Goal: Book appointment/travel/reservation

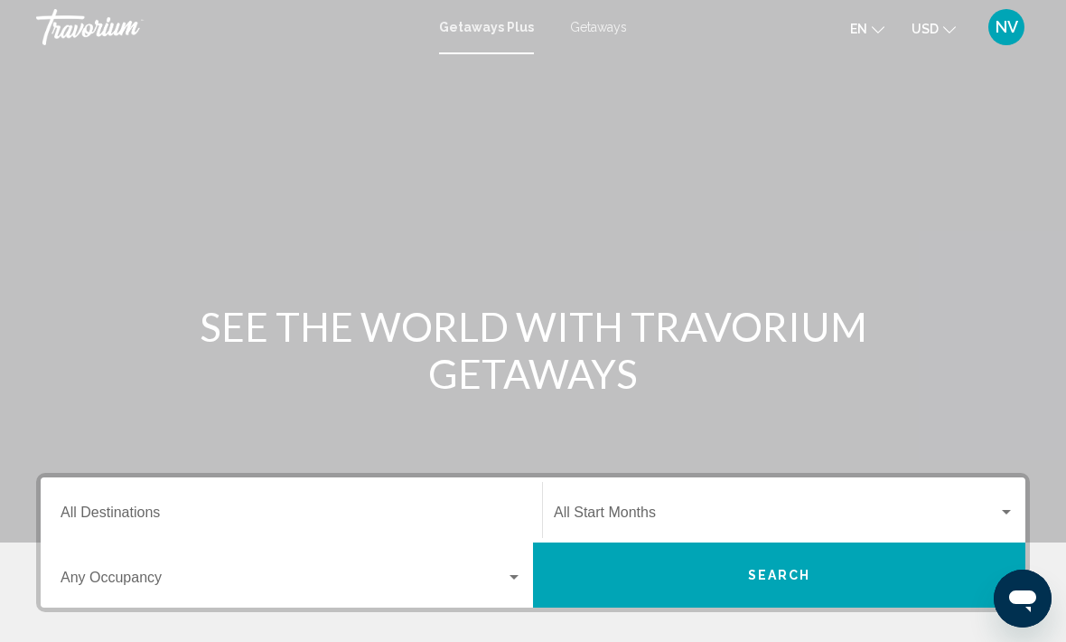
click at [592, 25] on span "Getaways" at bounding box center [598, 27] width 57 height 14
click at [98, 512] on input "Destination All Destinations" at bounding box center [292, 516] width 462 height 16
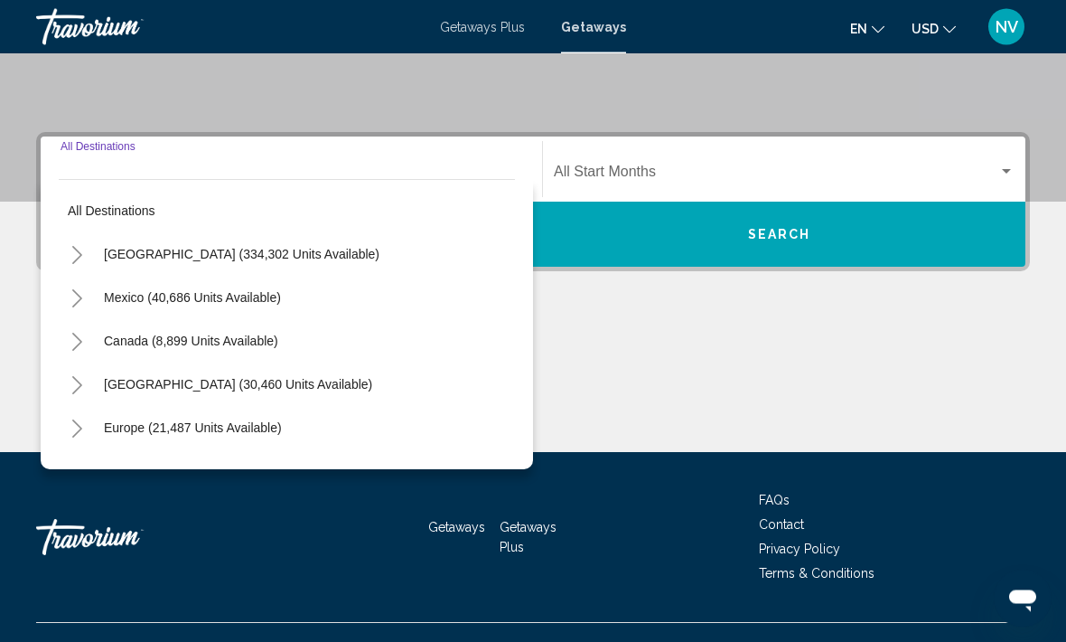
scroll to position [372, 0]
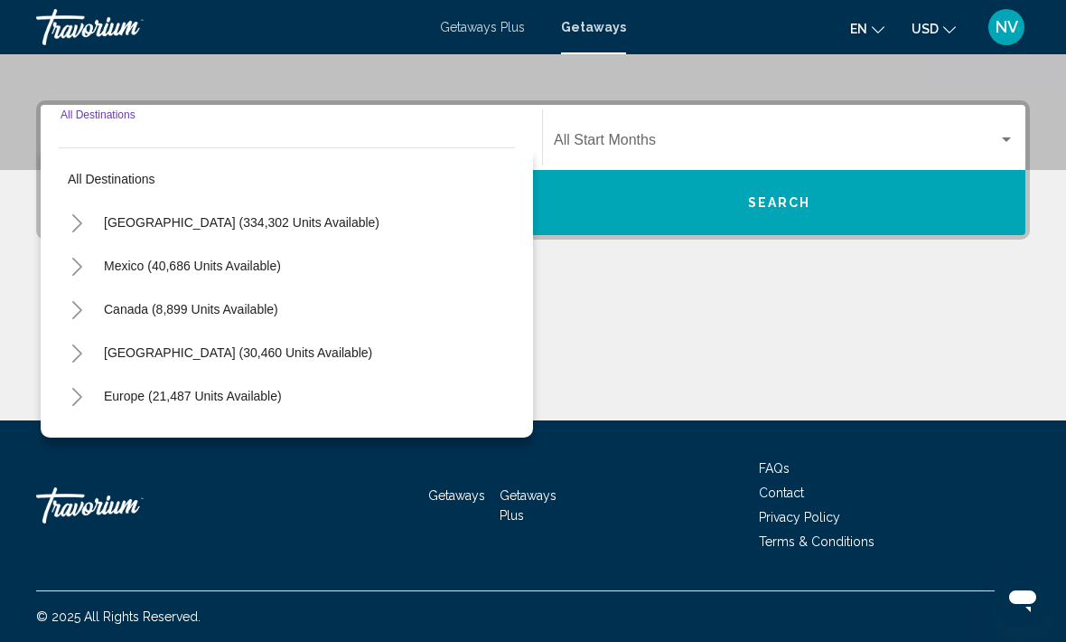
click at [115, 202] on button "[GEOGRAPHIC_DATA] (334,302 units available)" at bounding box center [242, 223] width 294 height 42
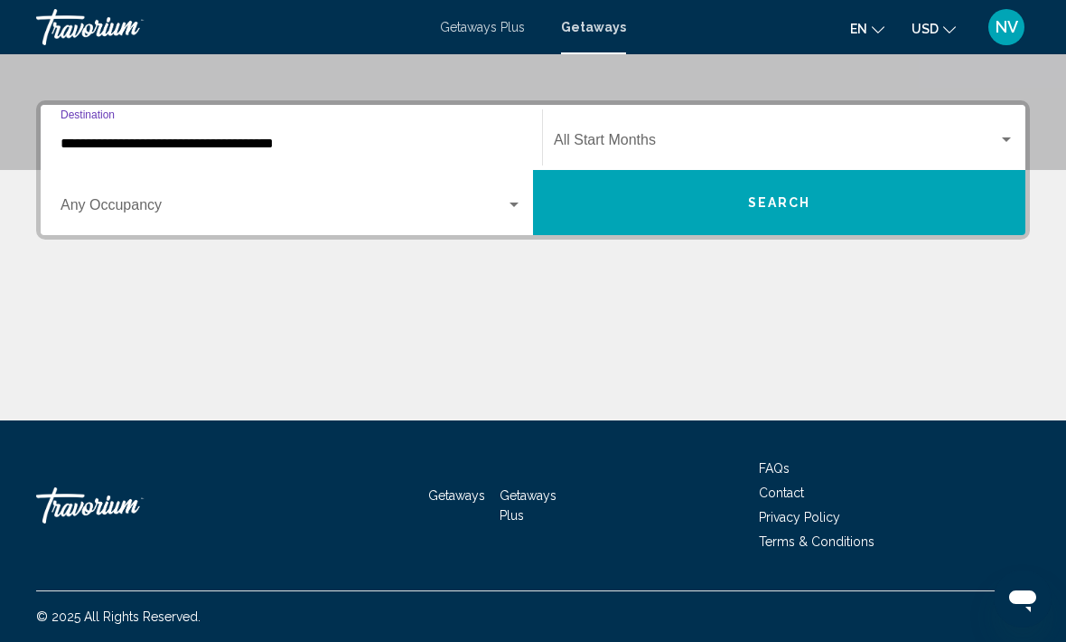
click at [93, 145] on input "**********" at bounding box center [292, 144] width 462 height 16
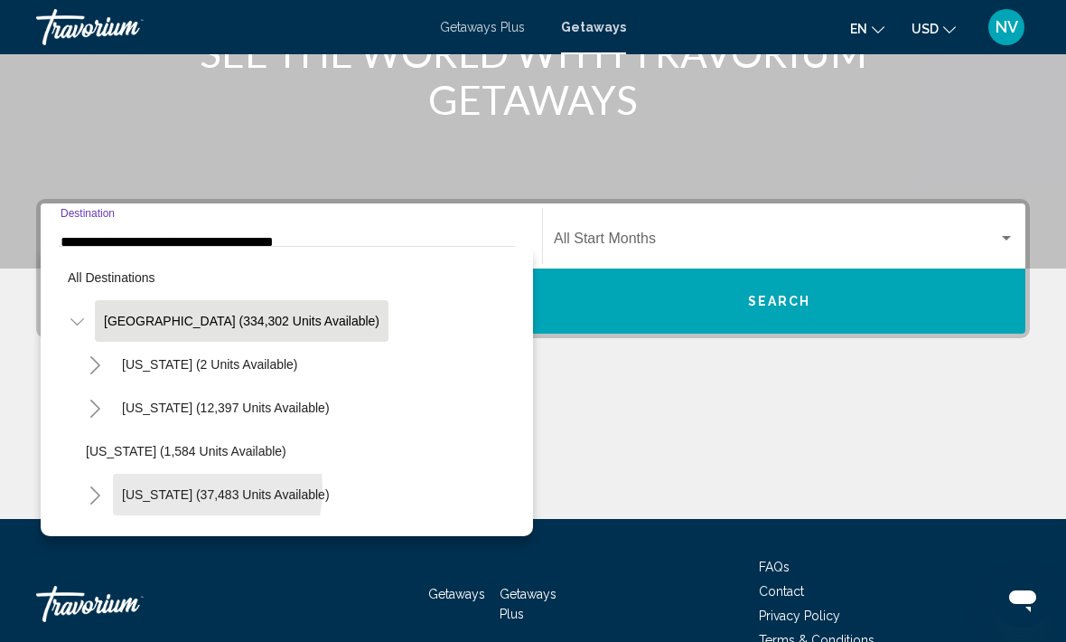
click at [156, 487] on span "[US_STATE] (37,483 units available)" at bounding box center [226, 494] width 208 height 14
type input "**********"
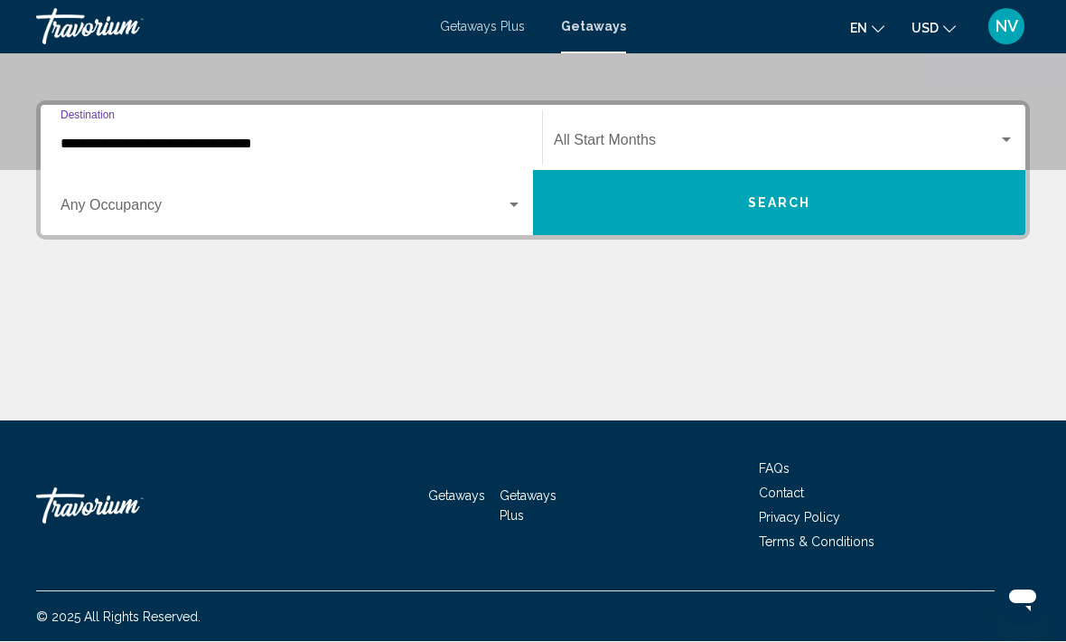
scroll to position [372, 0]
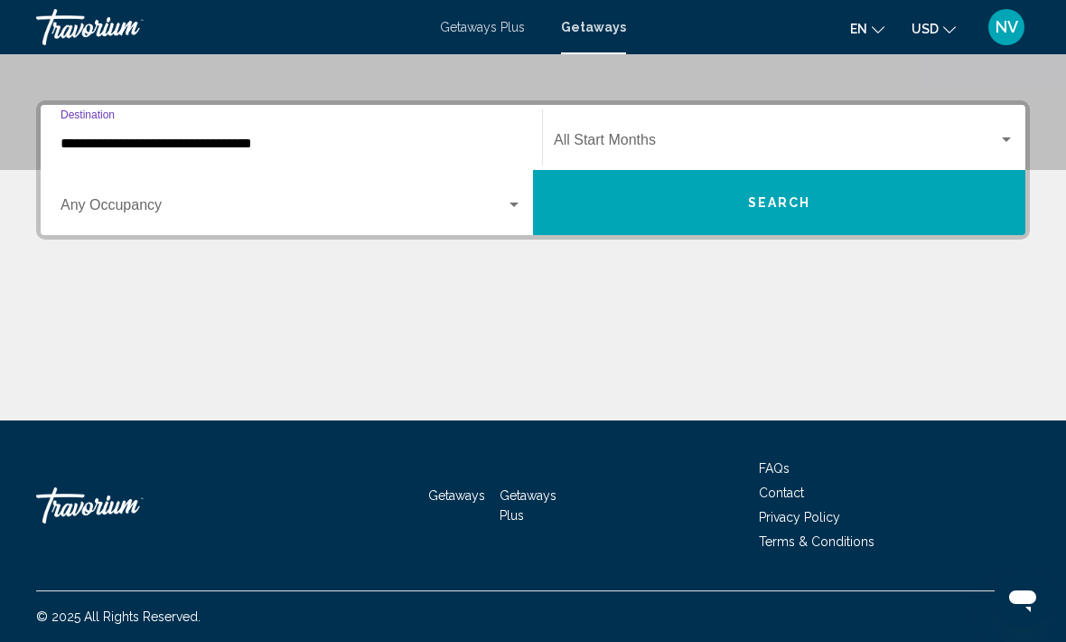
click at [772, 201] on span "Search" at bounding box center [779, 203] width 63 height 14
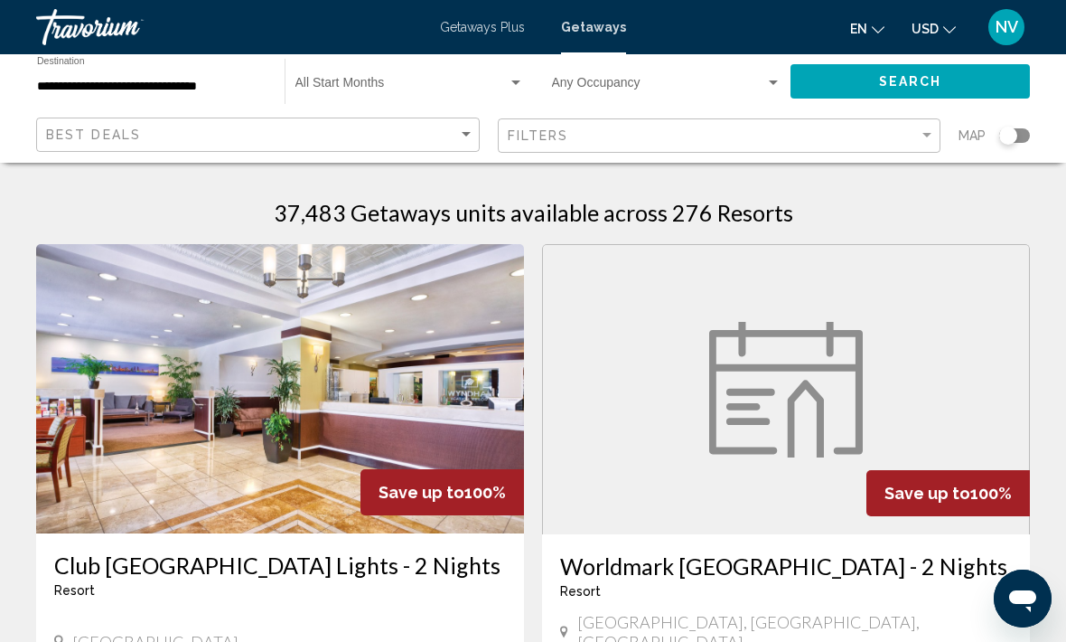
click at [1008, 29] on span "NV" at bounding box center [1007, 27] width 23 height 18
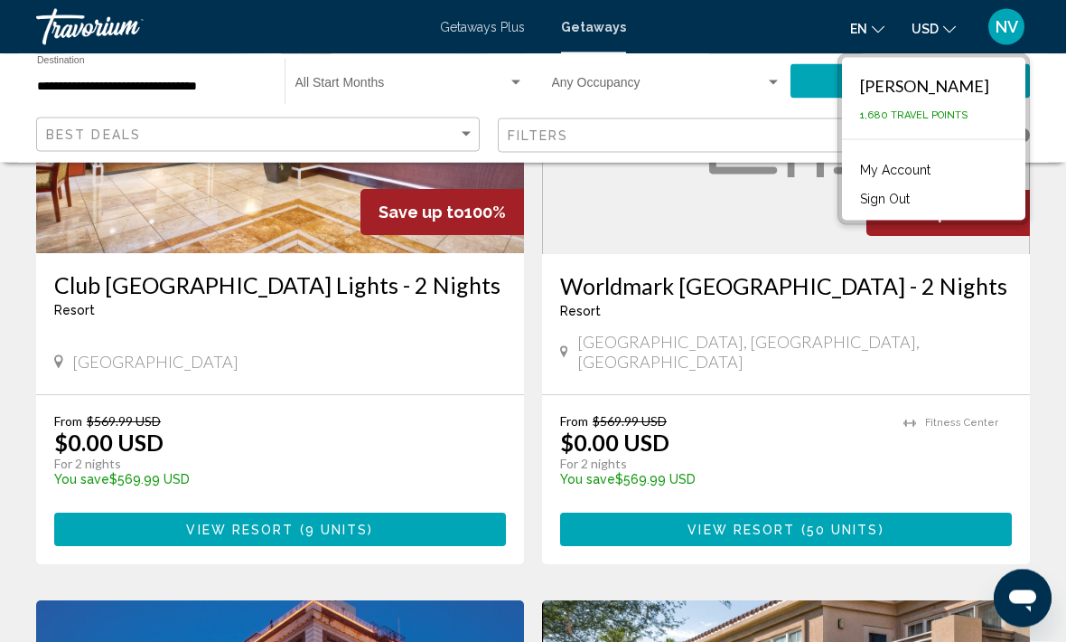
scroll to position [309, 0]
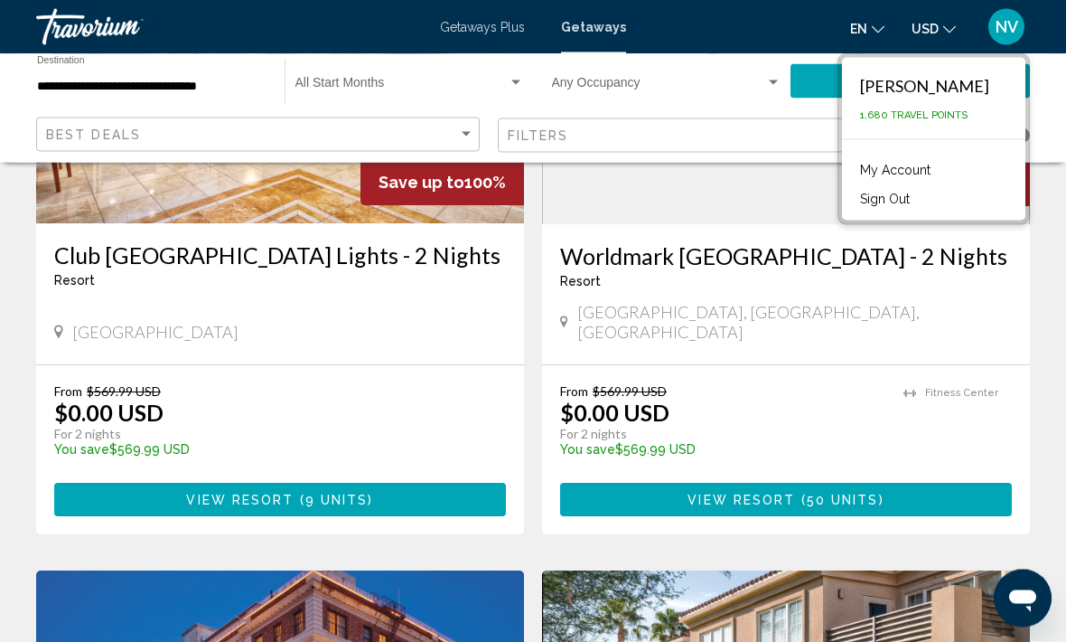
click at [837, 316] on div "[GEOGRAPHIC_DATA], [GEOGRAPHIC_DATA], [GEOGRAPHIC_DATA]" at bounding box center [786, 323] width 452 height 40
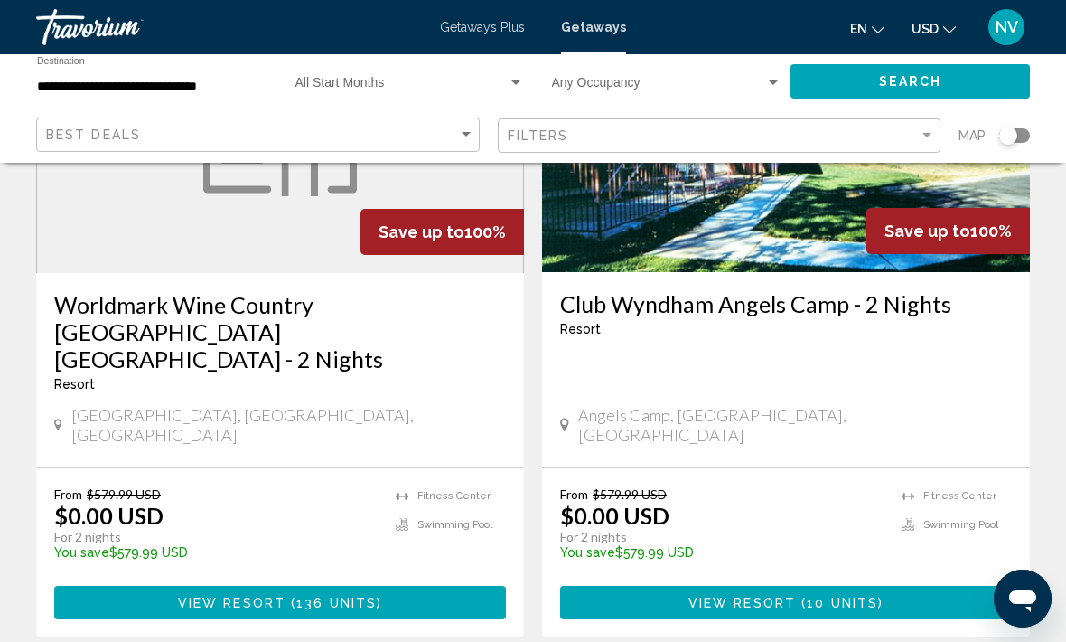
scroll to position [3474, 0]
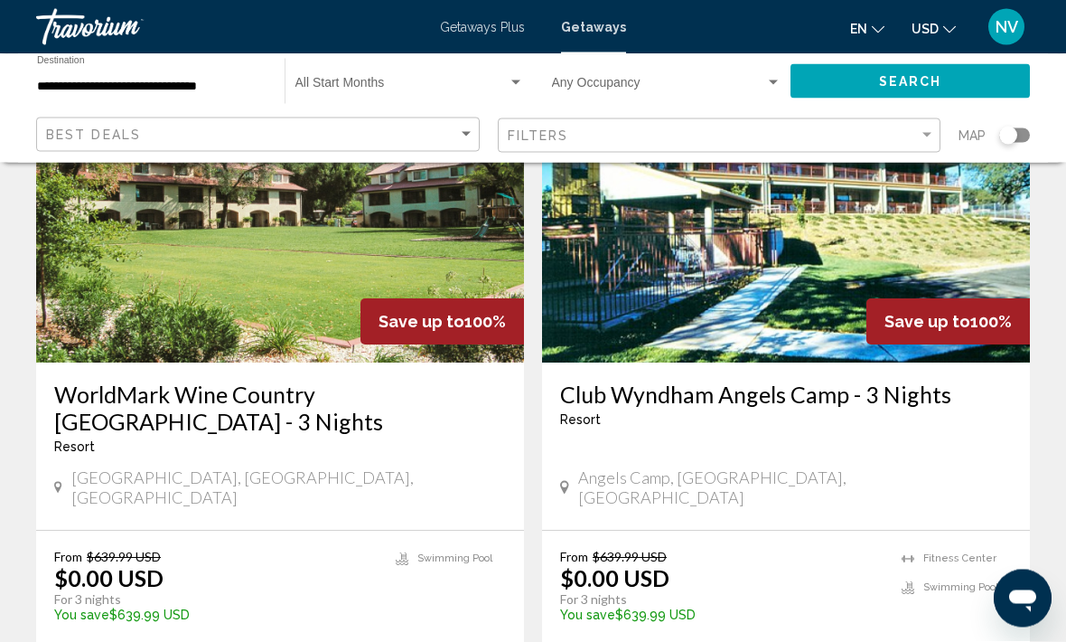
scroll to position [2143, 0]
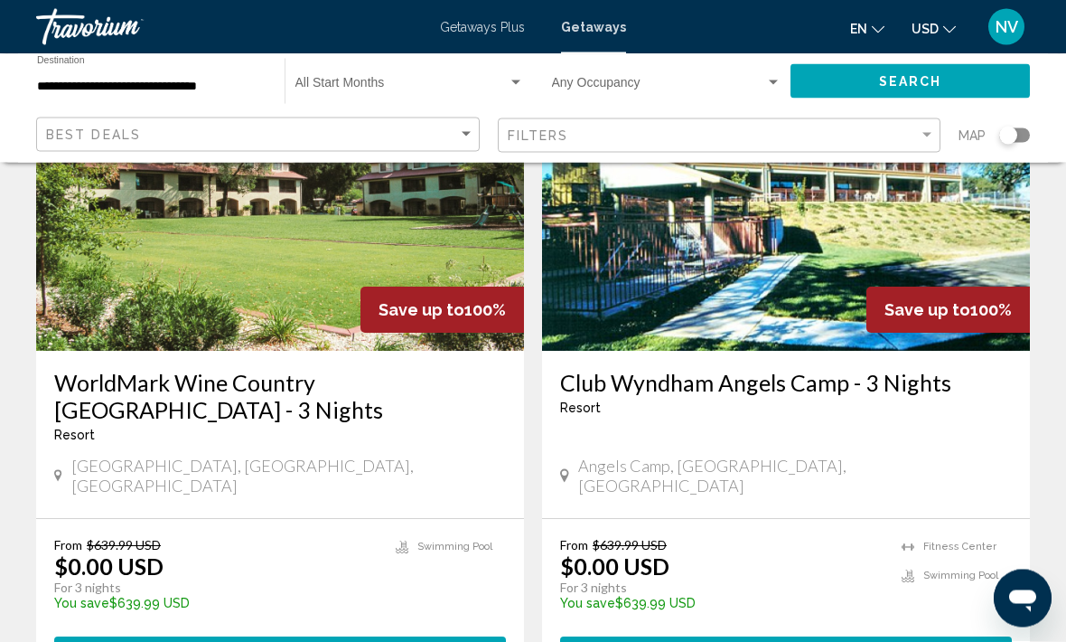
click at [378, 641] on span "( 199 units )" at bounding box center [334, 654] width 98 height 14
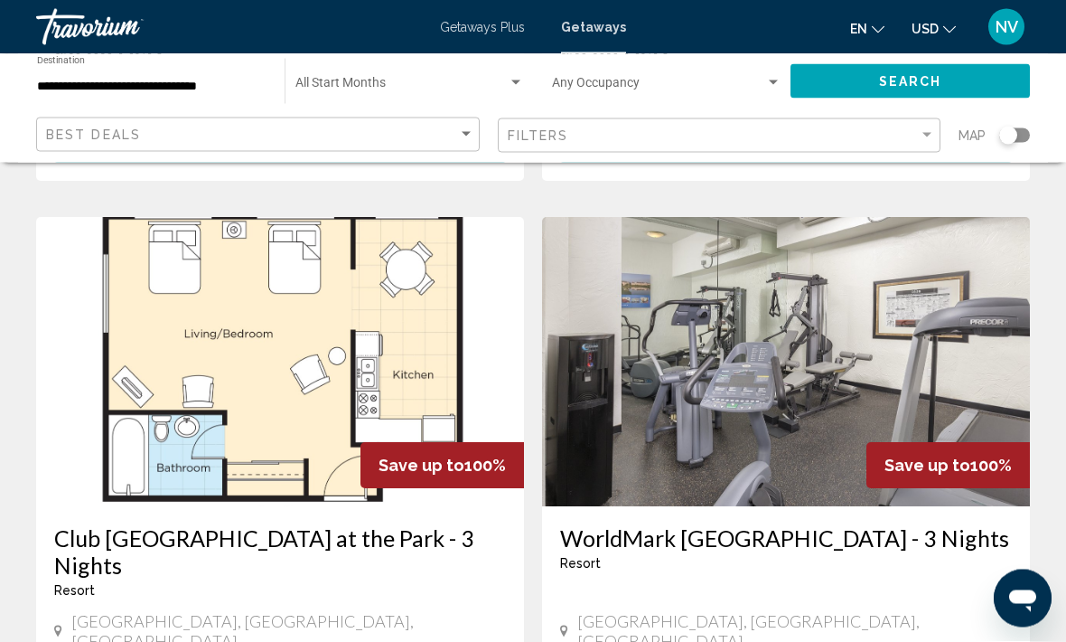
scroll to position [3315, 0]
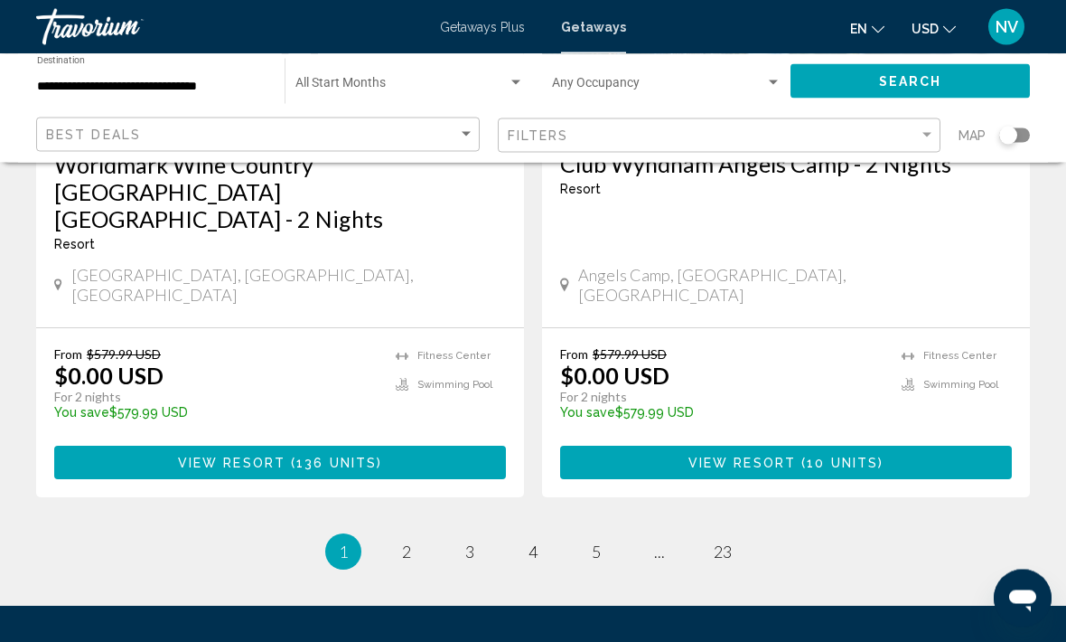
scroll to position [3614, 0]
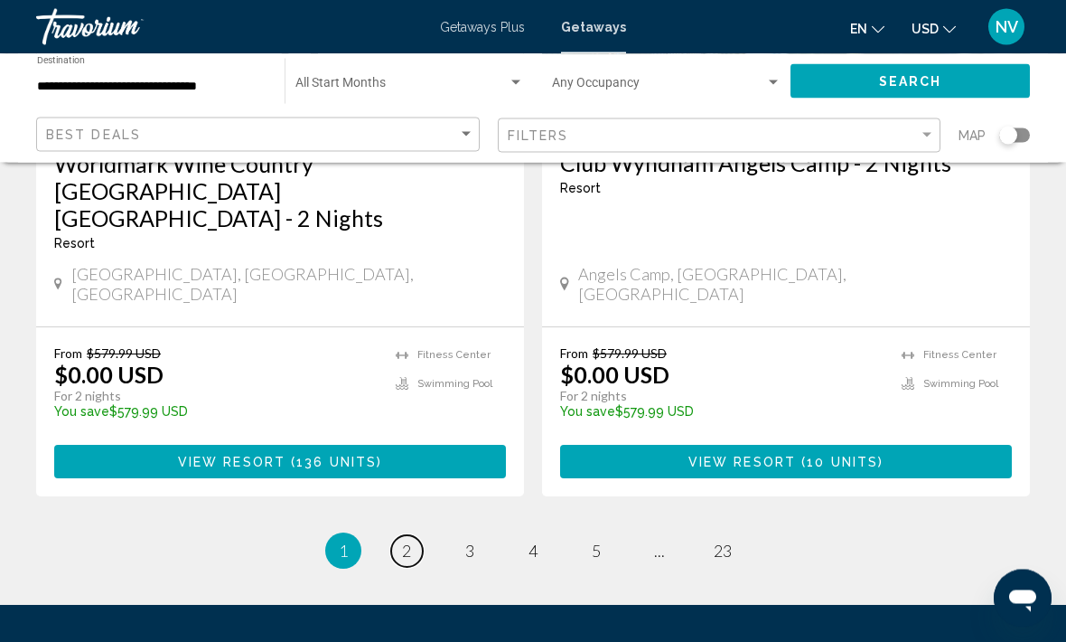
click at [405, 541] on span "2" at bounding box center [406, 551] width 9 height 20
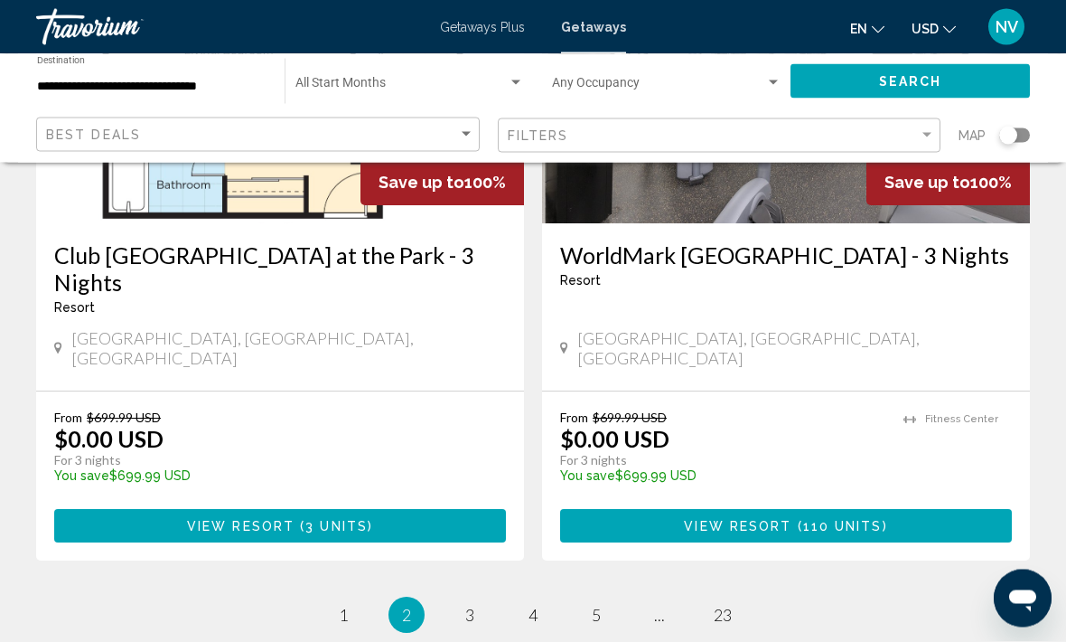
scroll to position [3614, 0]
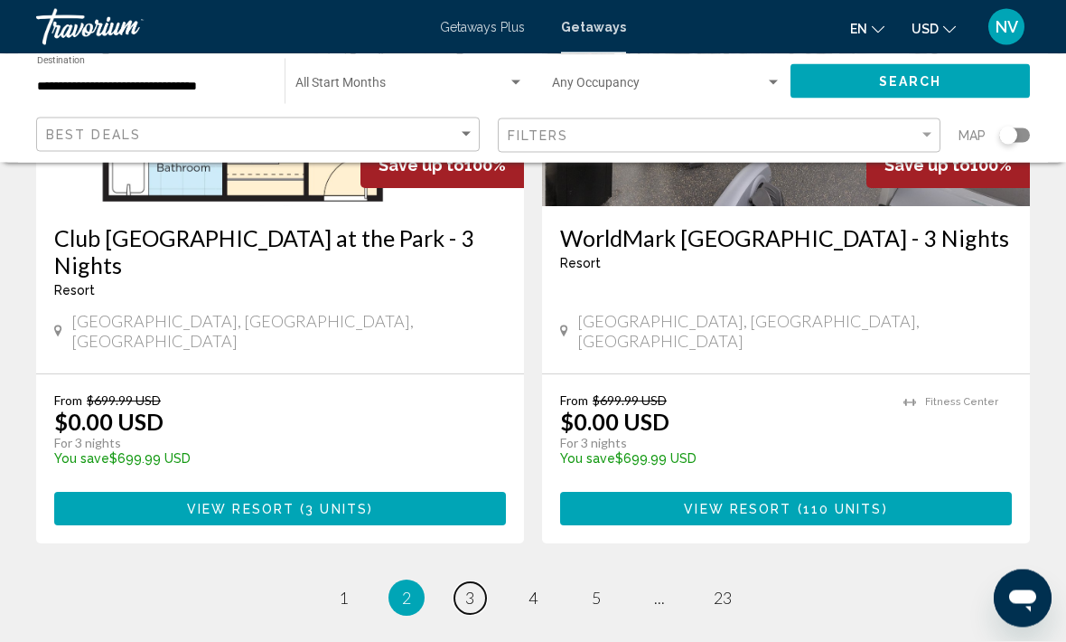
click at [467, 588] on span "3" at bounding box center [469, 598] width 9 height 20
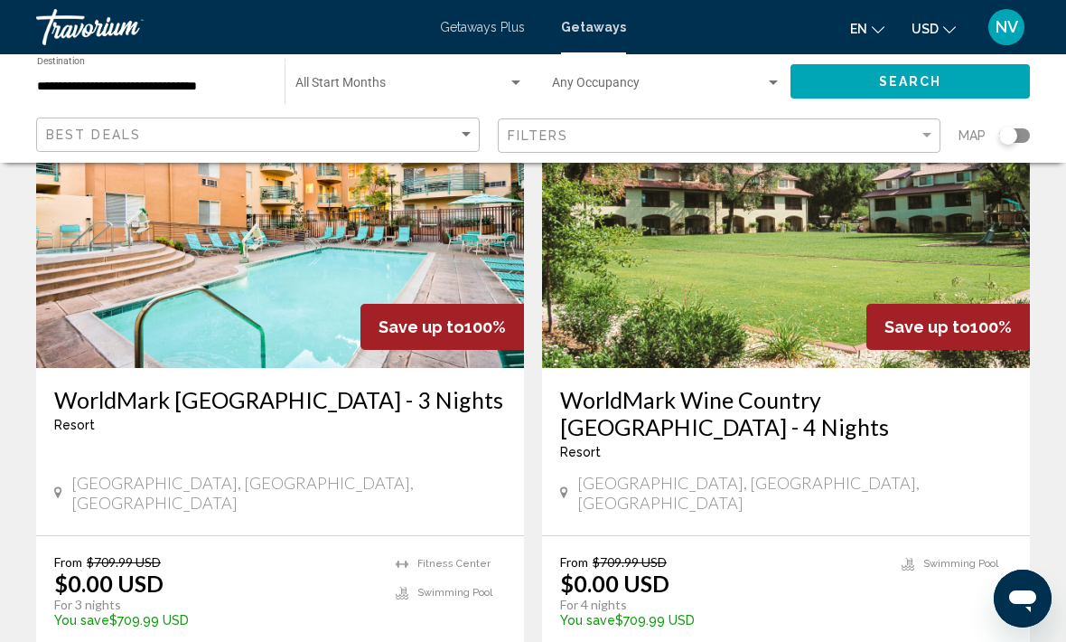
scroll to position [2184, 0]
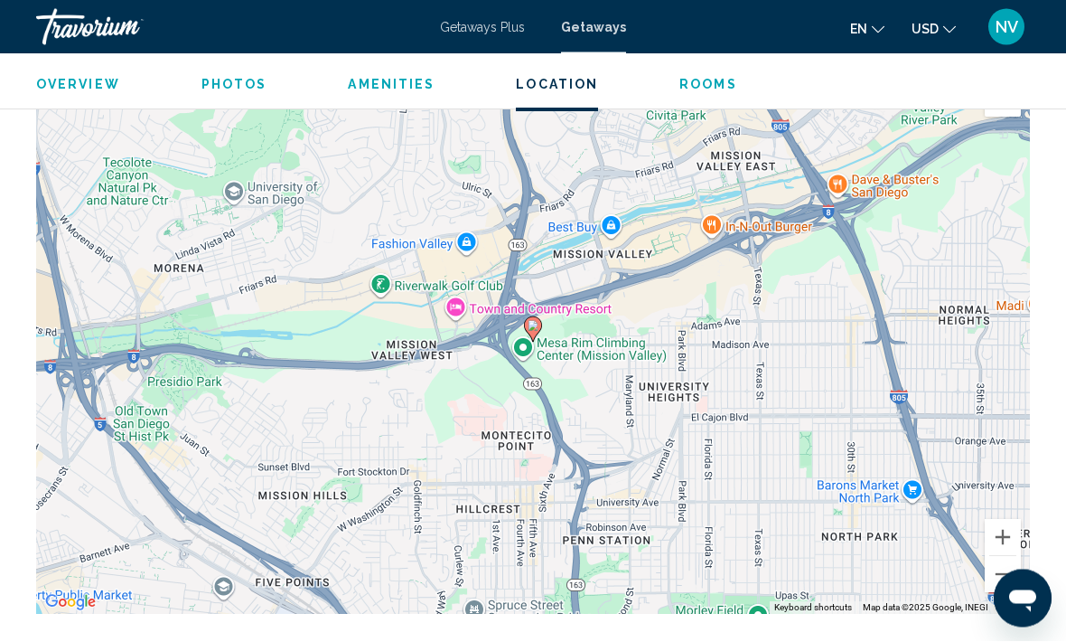
scroll to position [3345, 0]
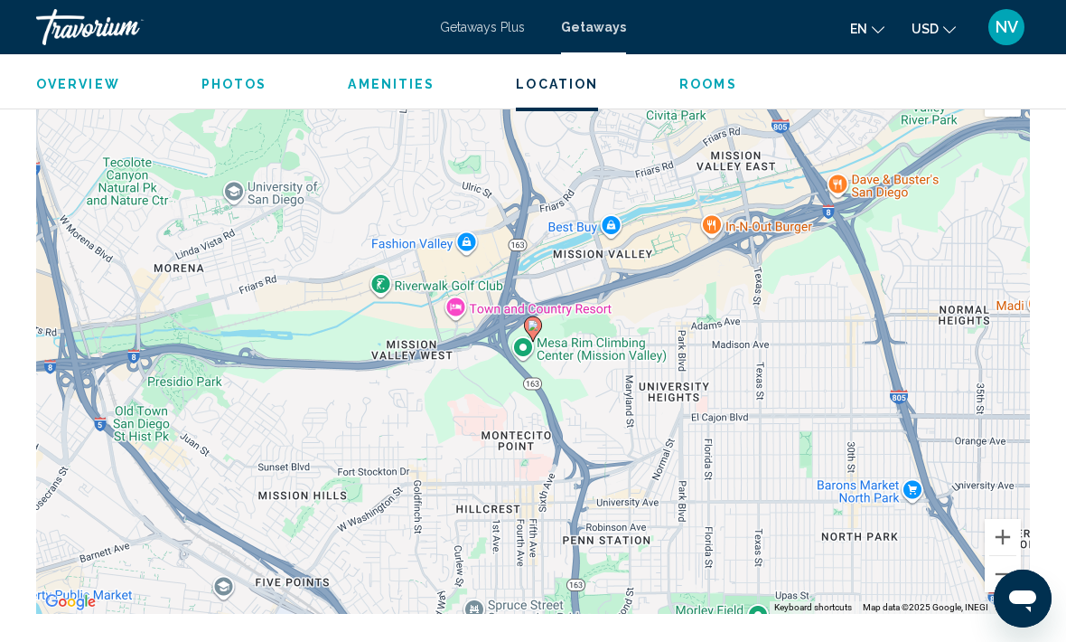
click at [1004, 574] on button "Zoom out" at bounding box center [1003, 574] width 36 height 36
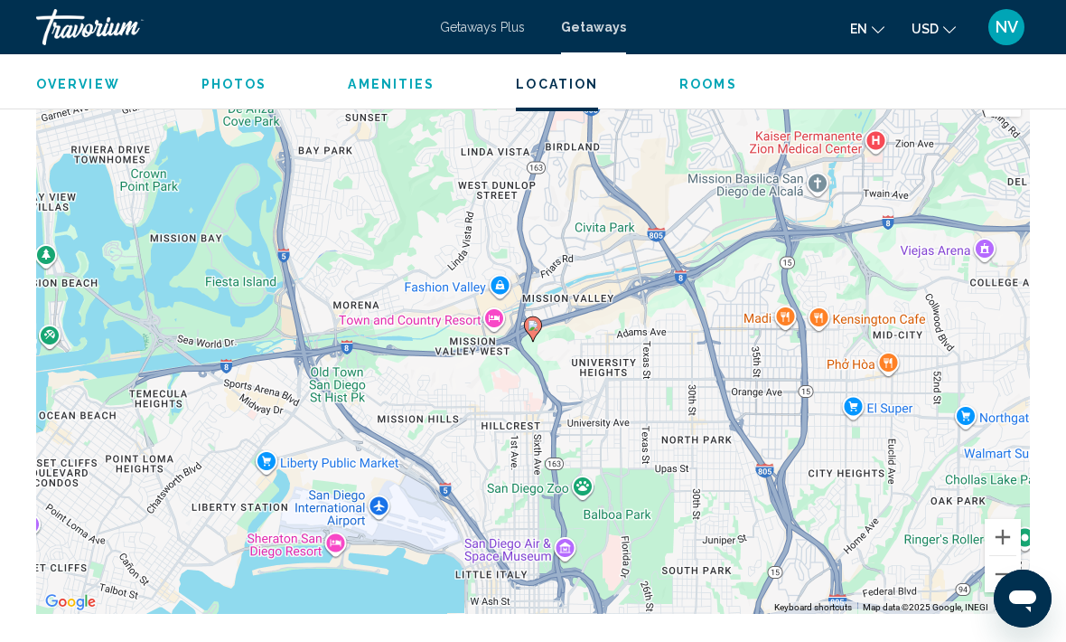
click at [1002, 577] on button "Zoom out" at bounding box center [1003, 574] width 36 height 36
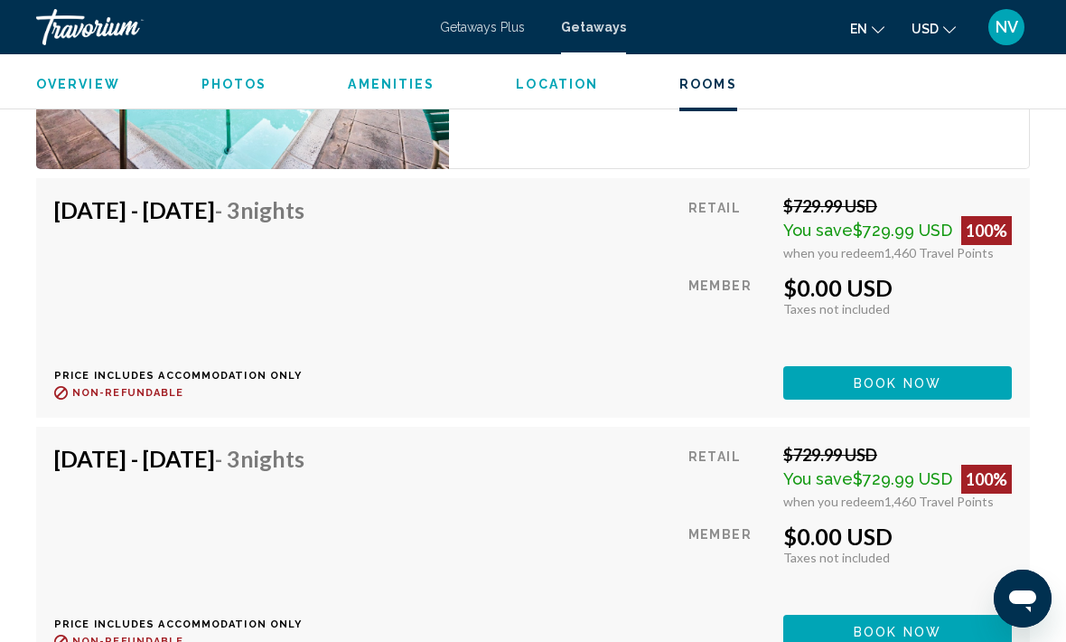
scroll to position [4330, 0]
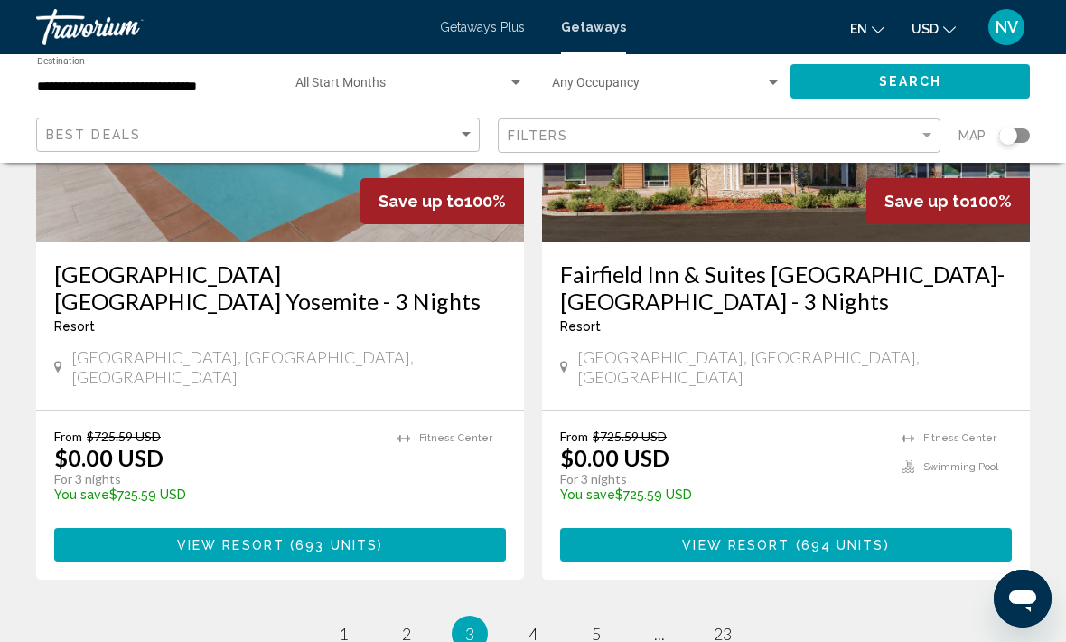
scroll to position [3667, 0]
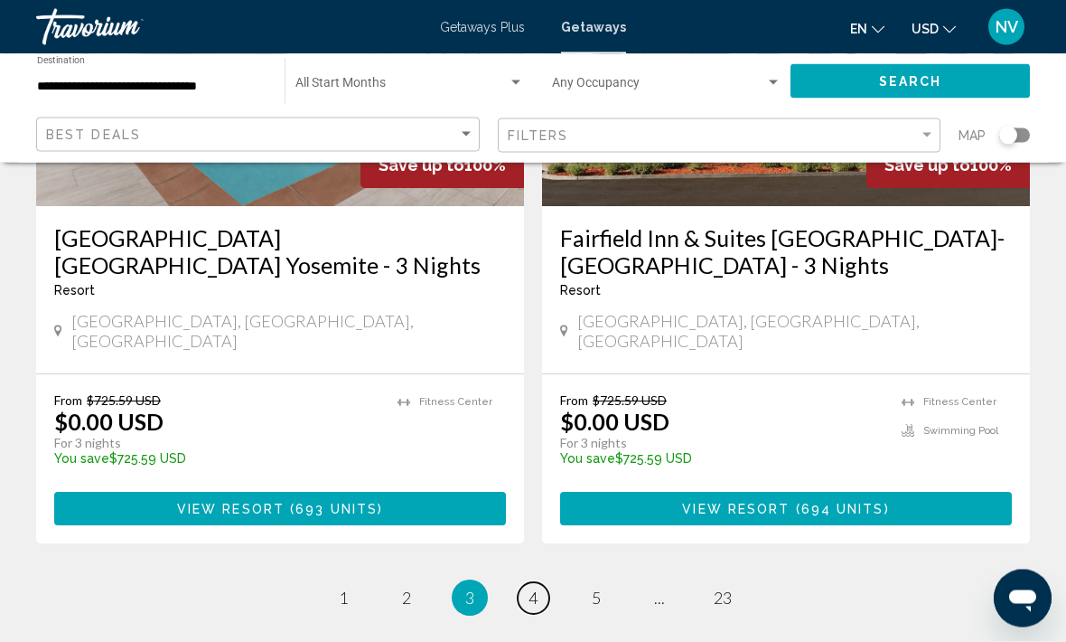
click at [529, 588] on span "4" at bounding box center [533, 598] width 9 height 20
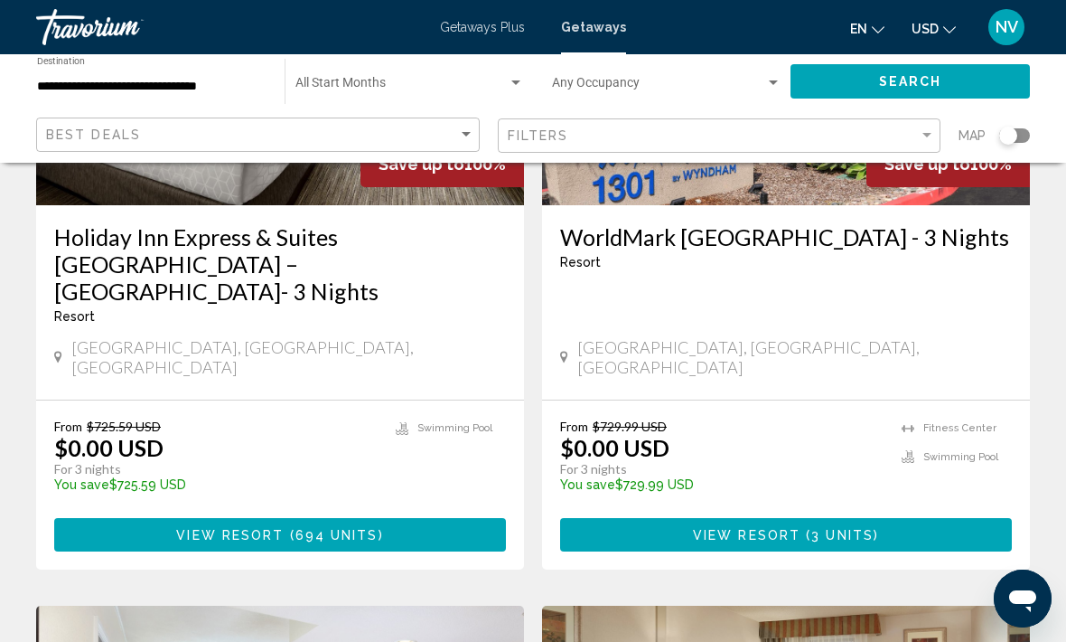
scroll to position [332, 0]
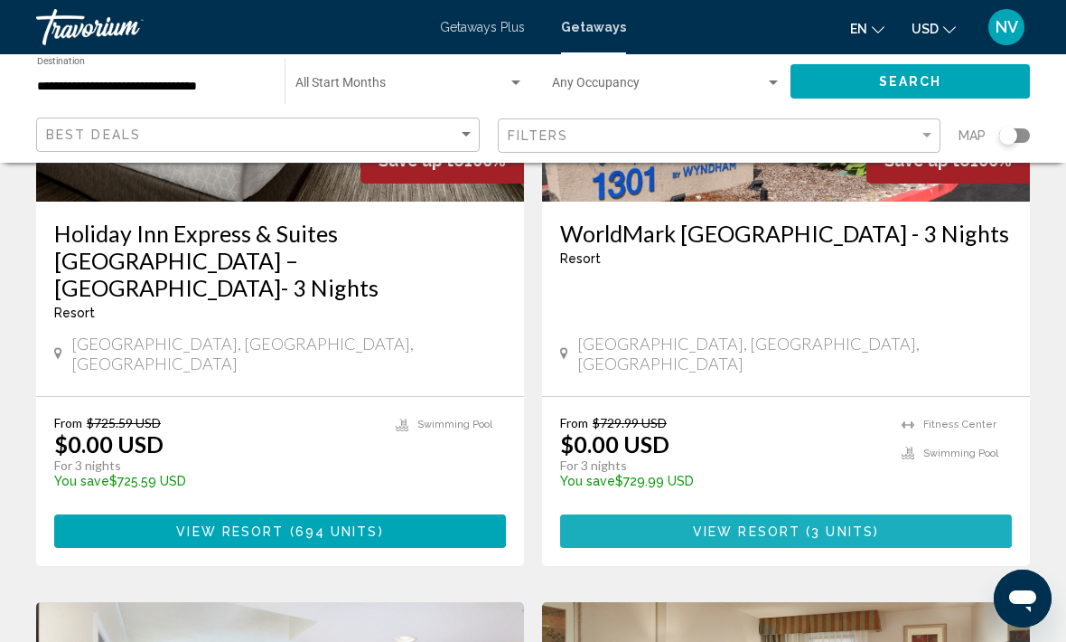
click at [869, 524] on span "3 units" at bounding box center [842, 531] width 62 height 14
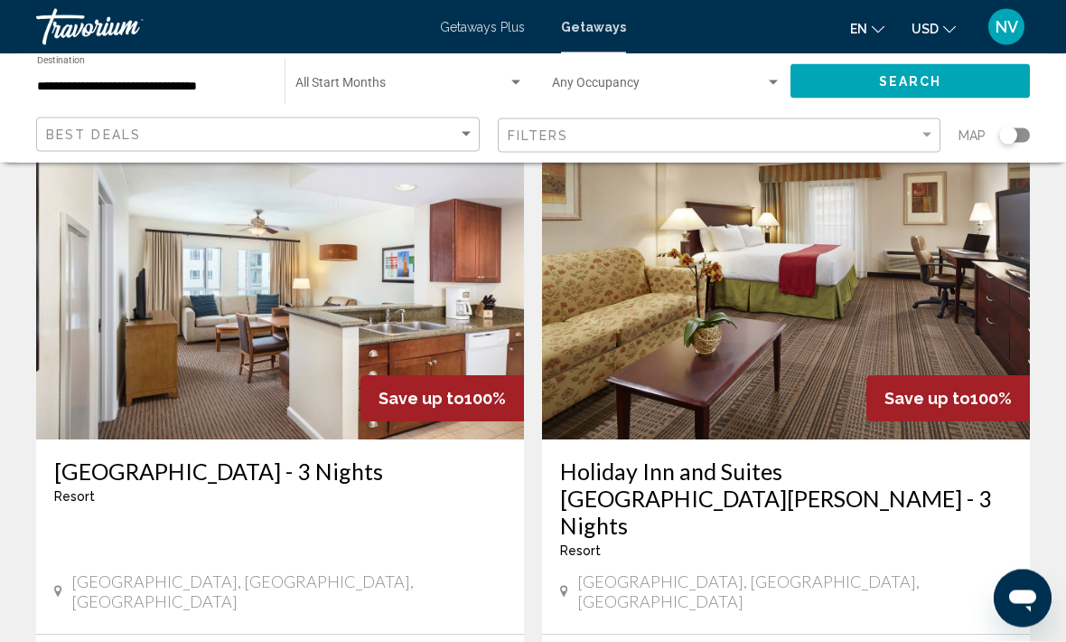
scroll to position [784, 0]
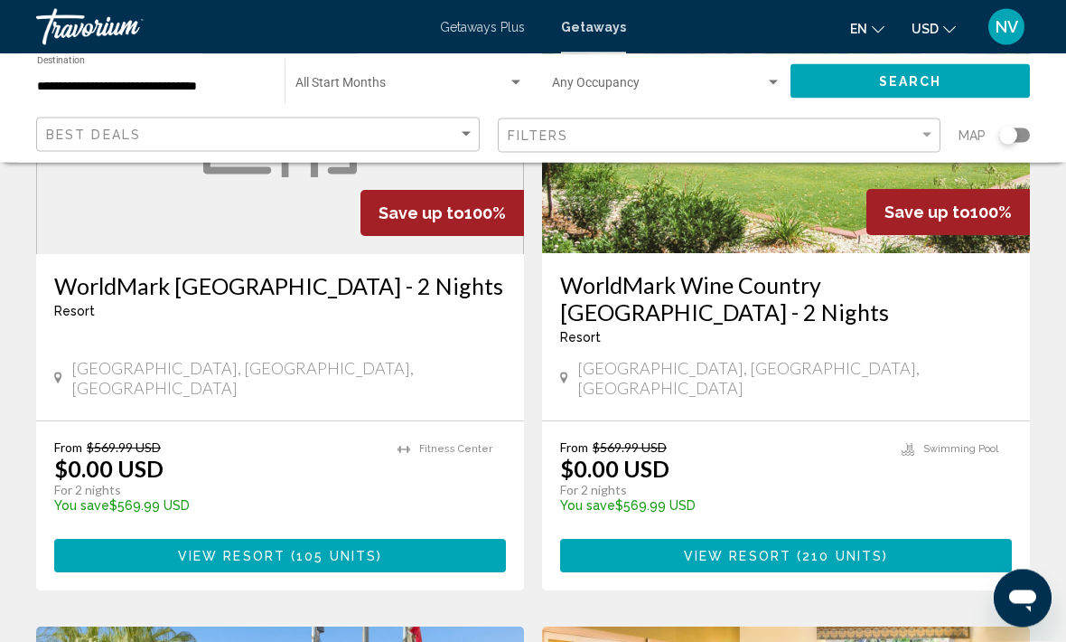
scroll to position [2196, 0]
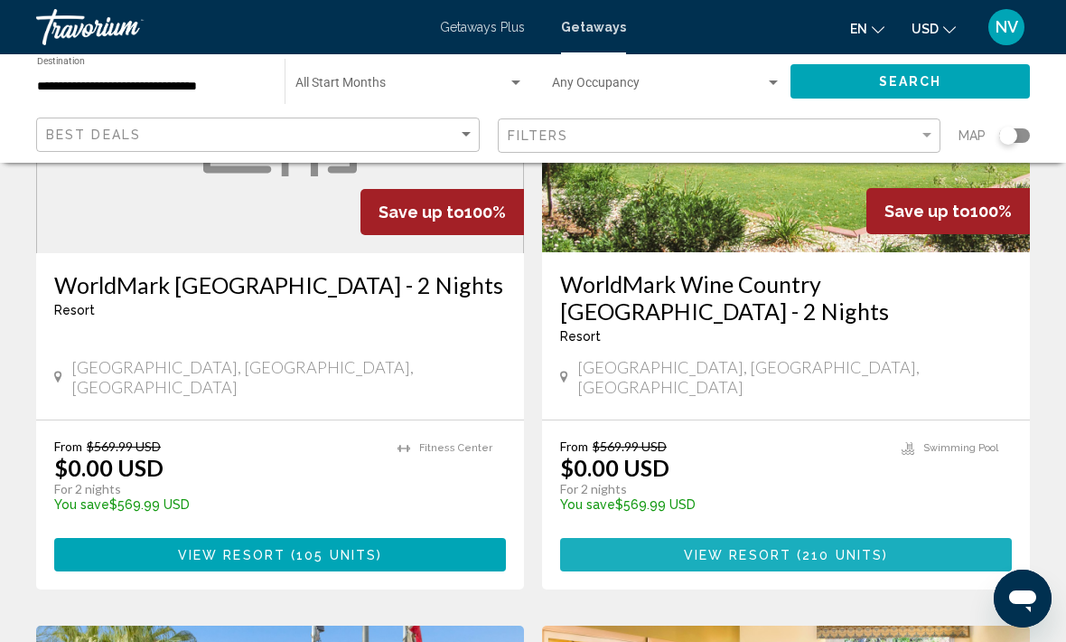
click at [870, 548] on span "210 units" at bounding box center [842, 555] width 80 height 14
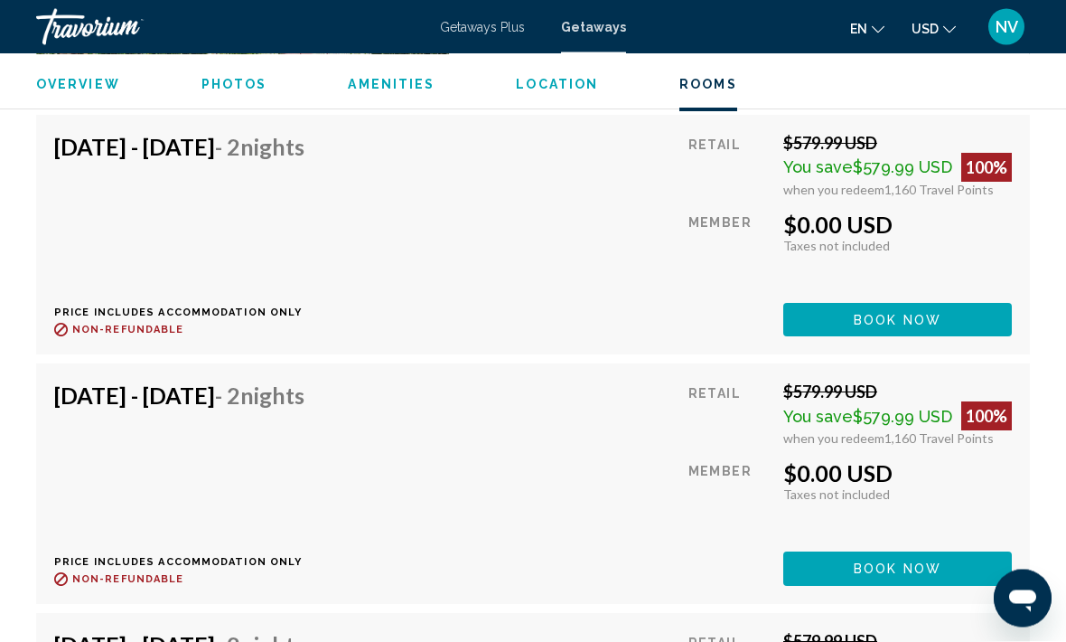
scroll to position [4158, 0]
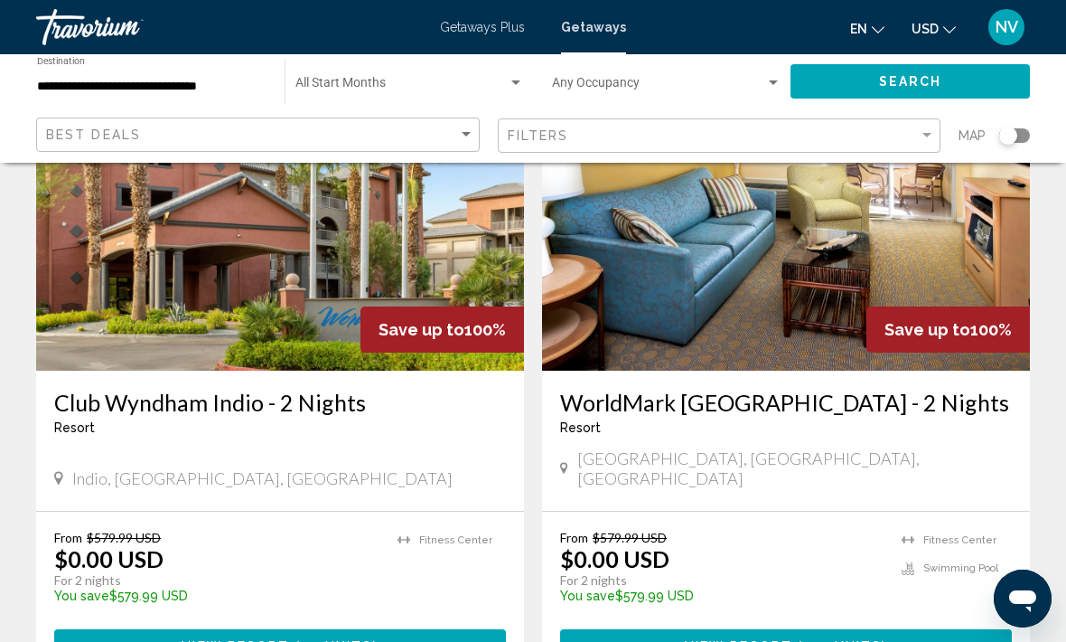
scroll to position [2748, 0]
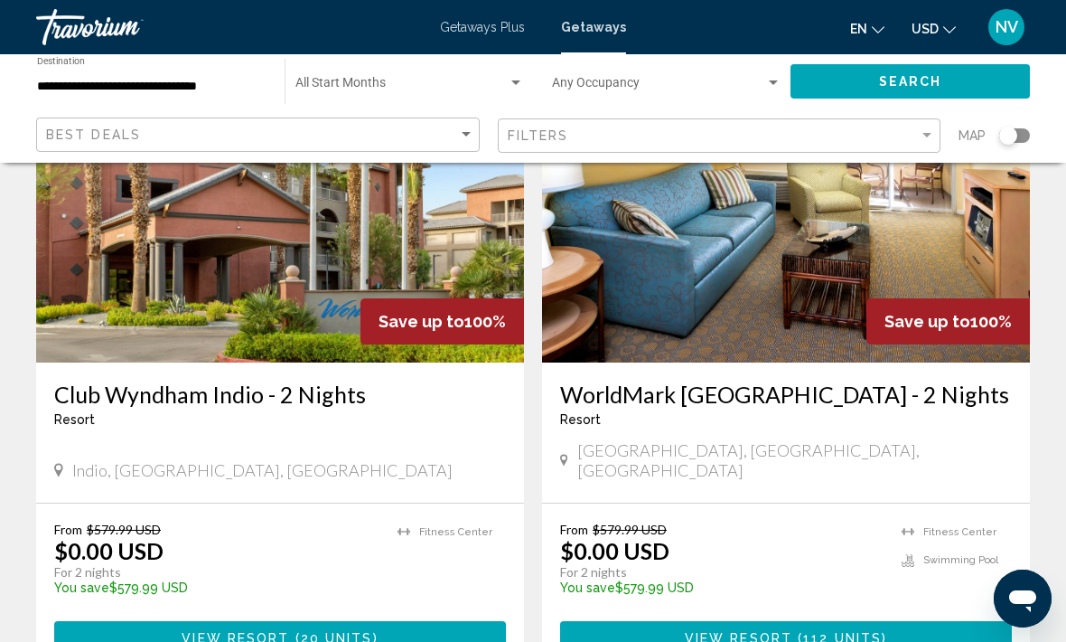
click at [820, 632] on span "112 units" at bounding box center [842, 639] width 79 height 14
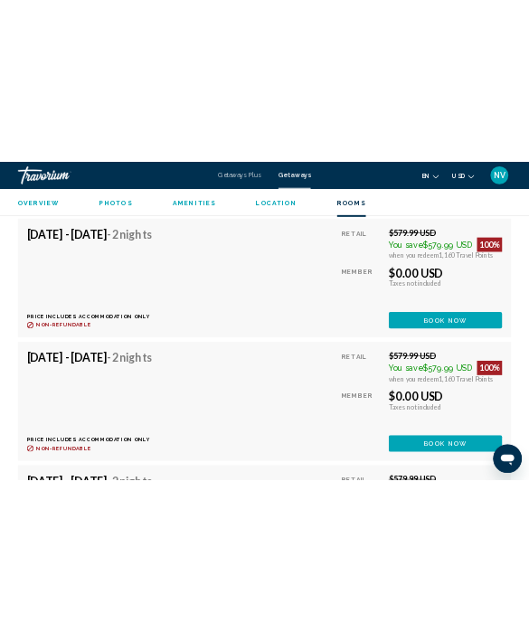
scroll to position [4299, 0]
